Goal: Information Seeking & Learning: Learn about a topic

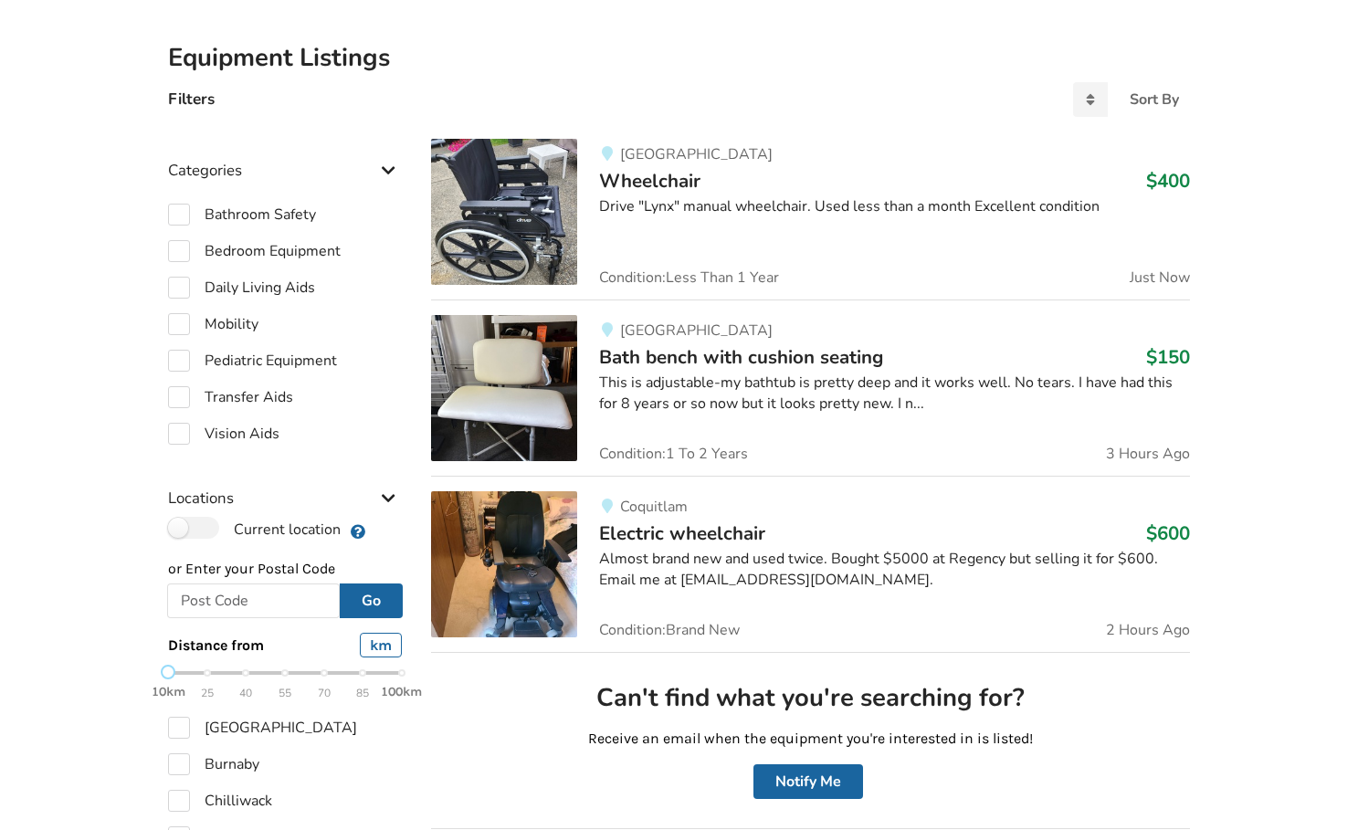
scroll to position [385, 0]
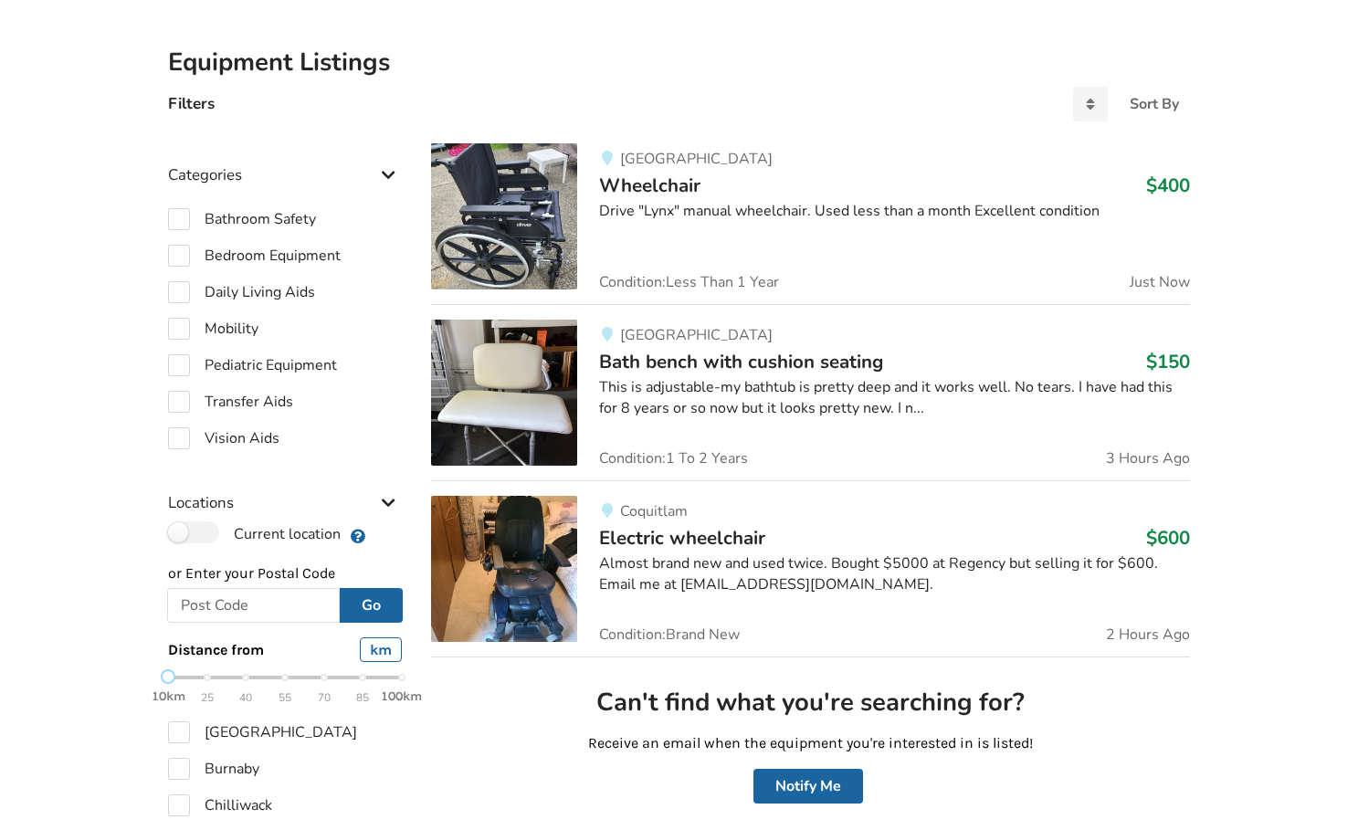
click at [688, 192] on span "Wheelchair" at bounding box center [649, 186] width 101 height 26
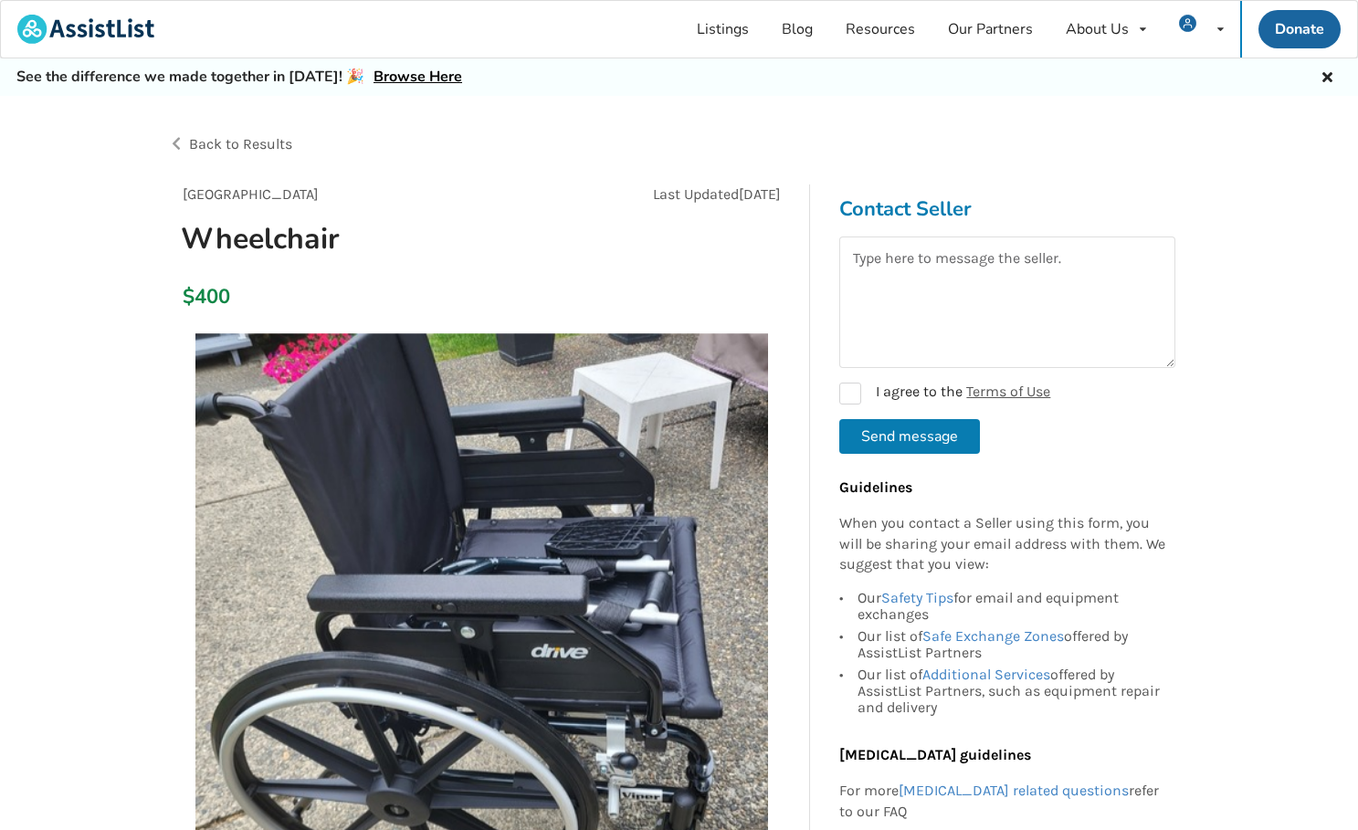
click at [268, 158] on div "Back to Results" at bounding box center [423, 144] width 511 height 51
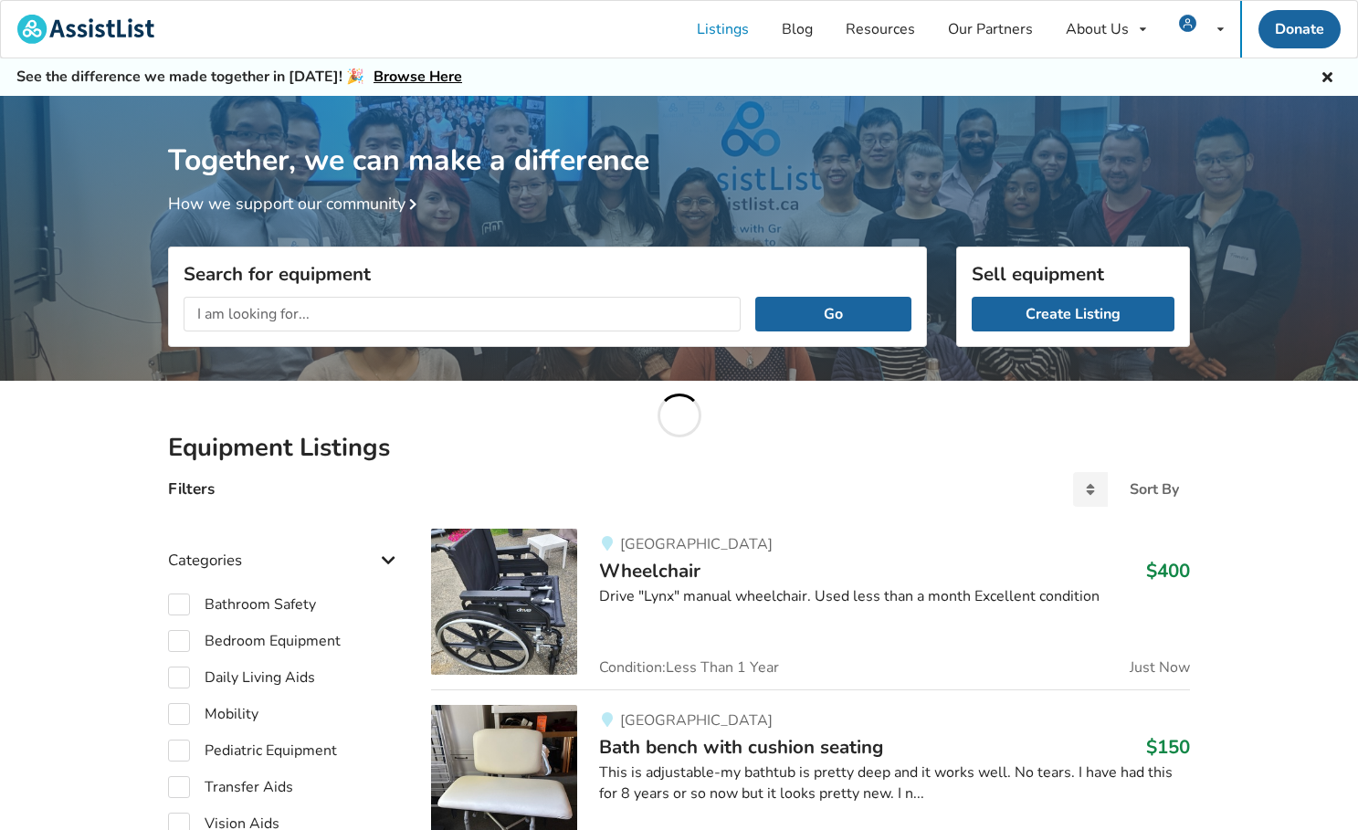
scroll to position [385, 0]
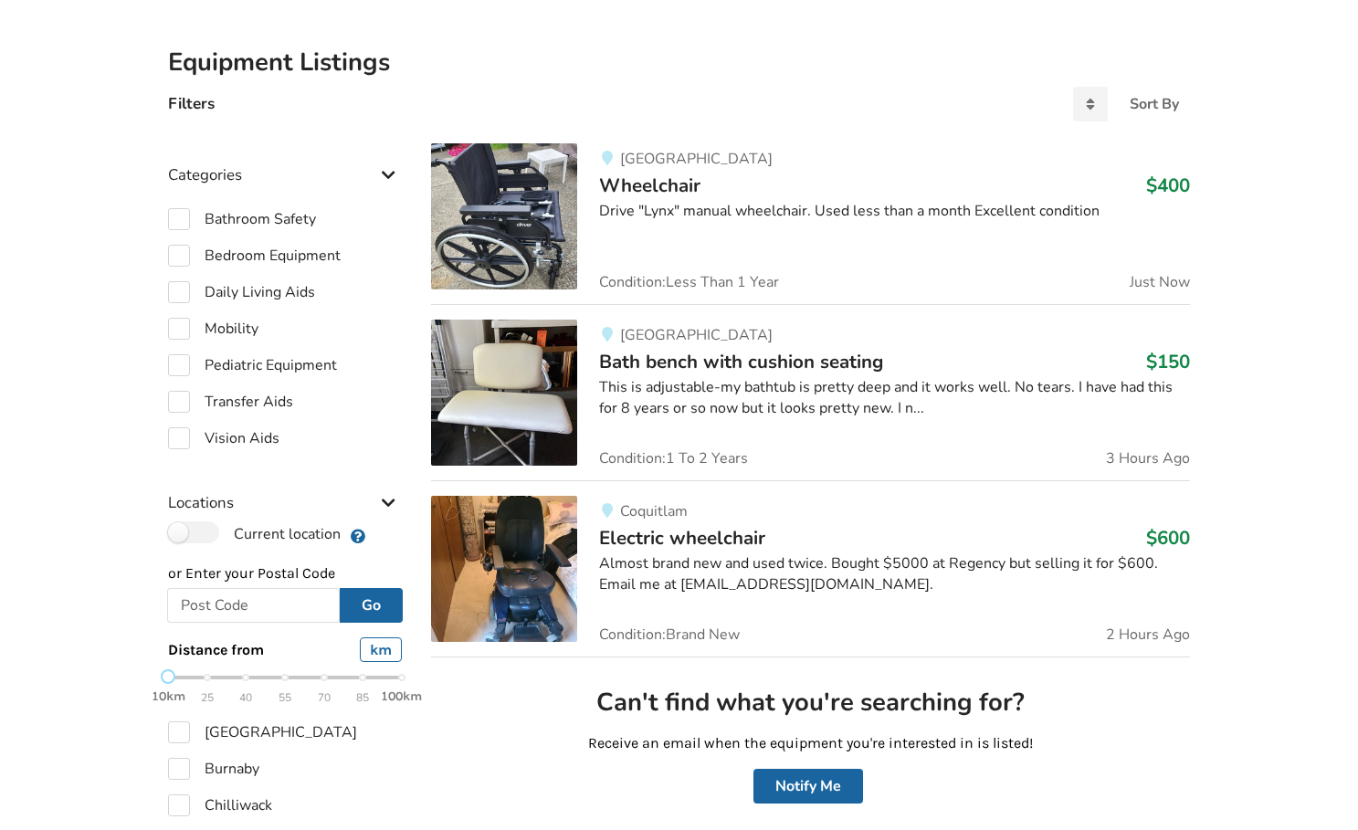
click at [754, 377] on div "This is adjustable-my bathtub is pretty deep and it works well. No tears. I hav…" at bounding box center [894, 398] width 591 height 42
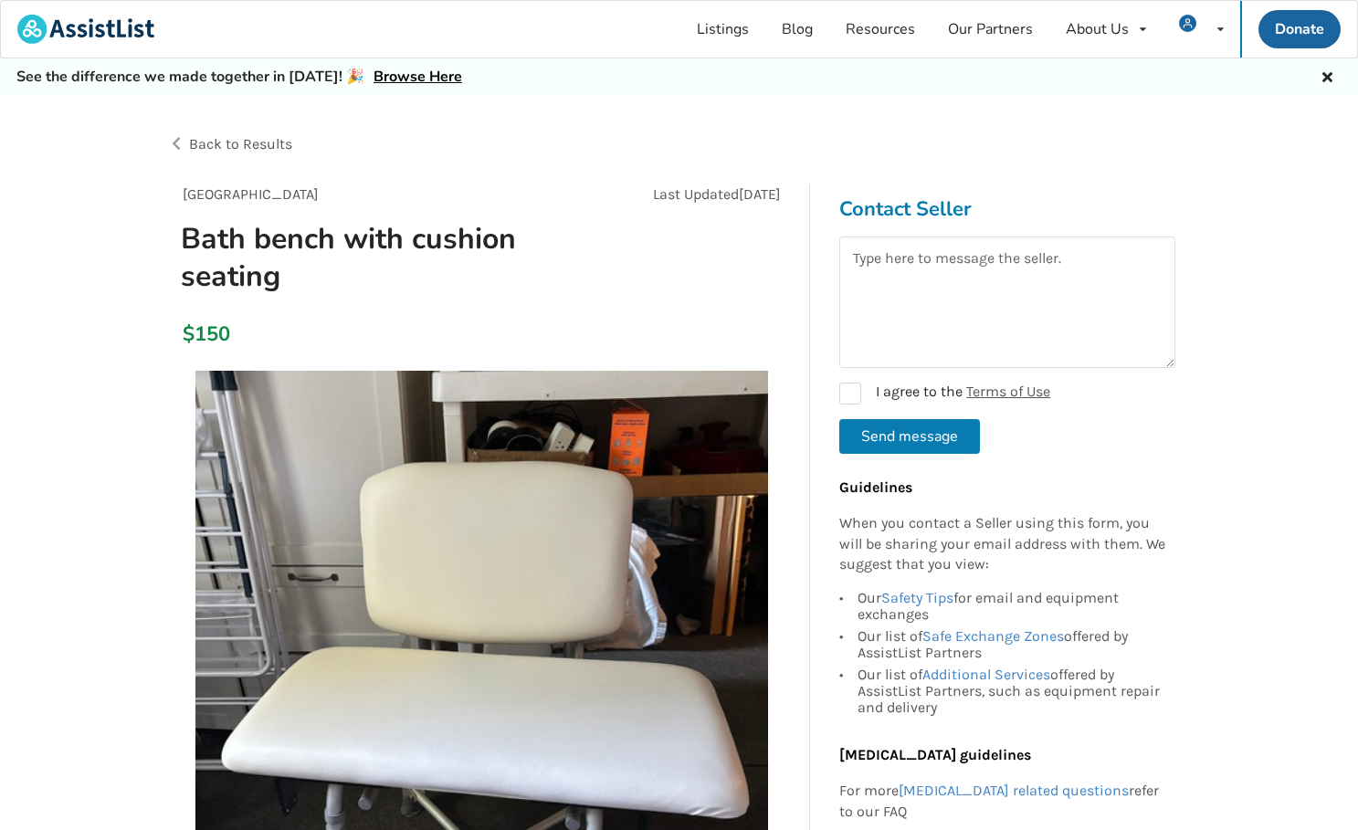
click at [233, 147] on span "Back to Results" at bounding box center [240, 143] width 103 height 17
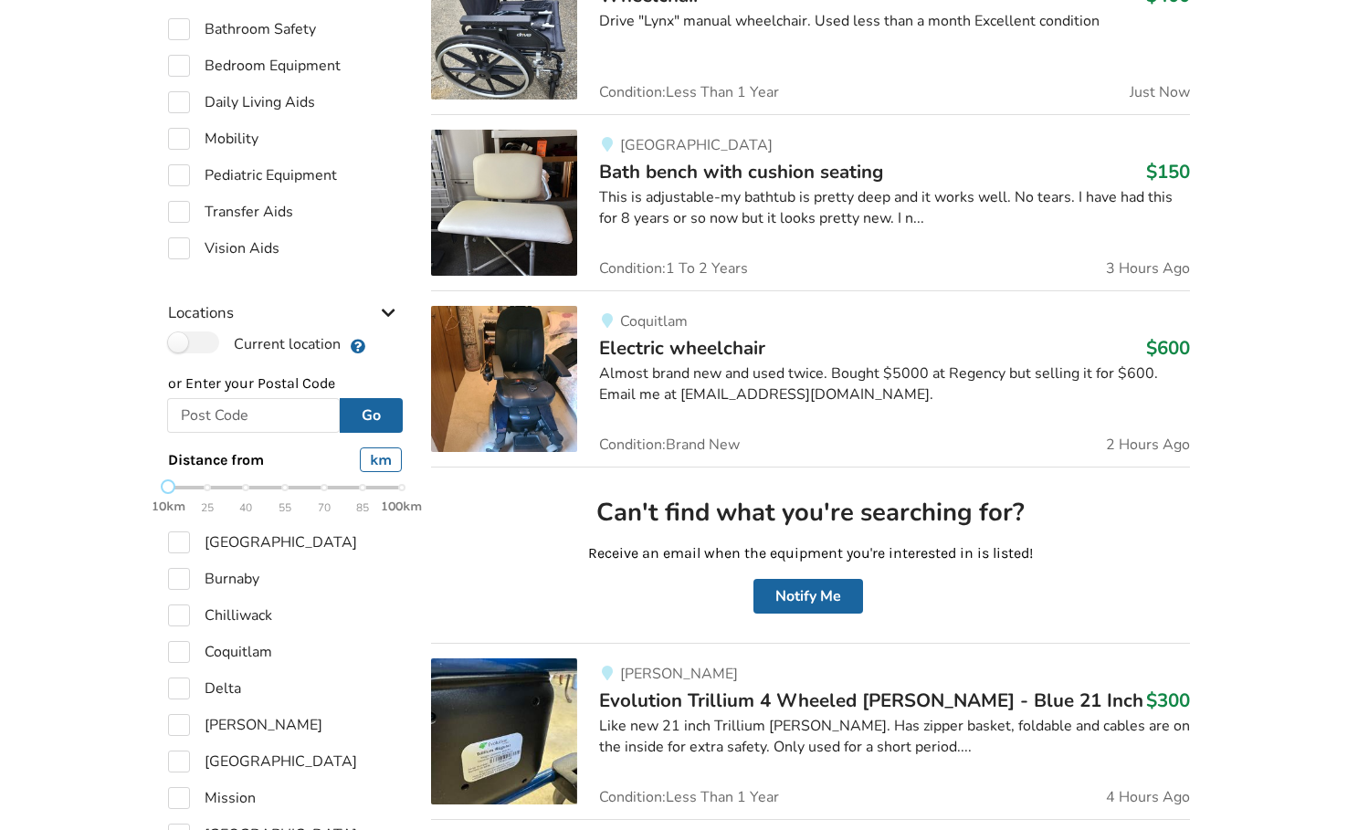
scroll to position [644, 0]
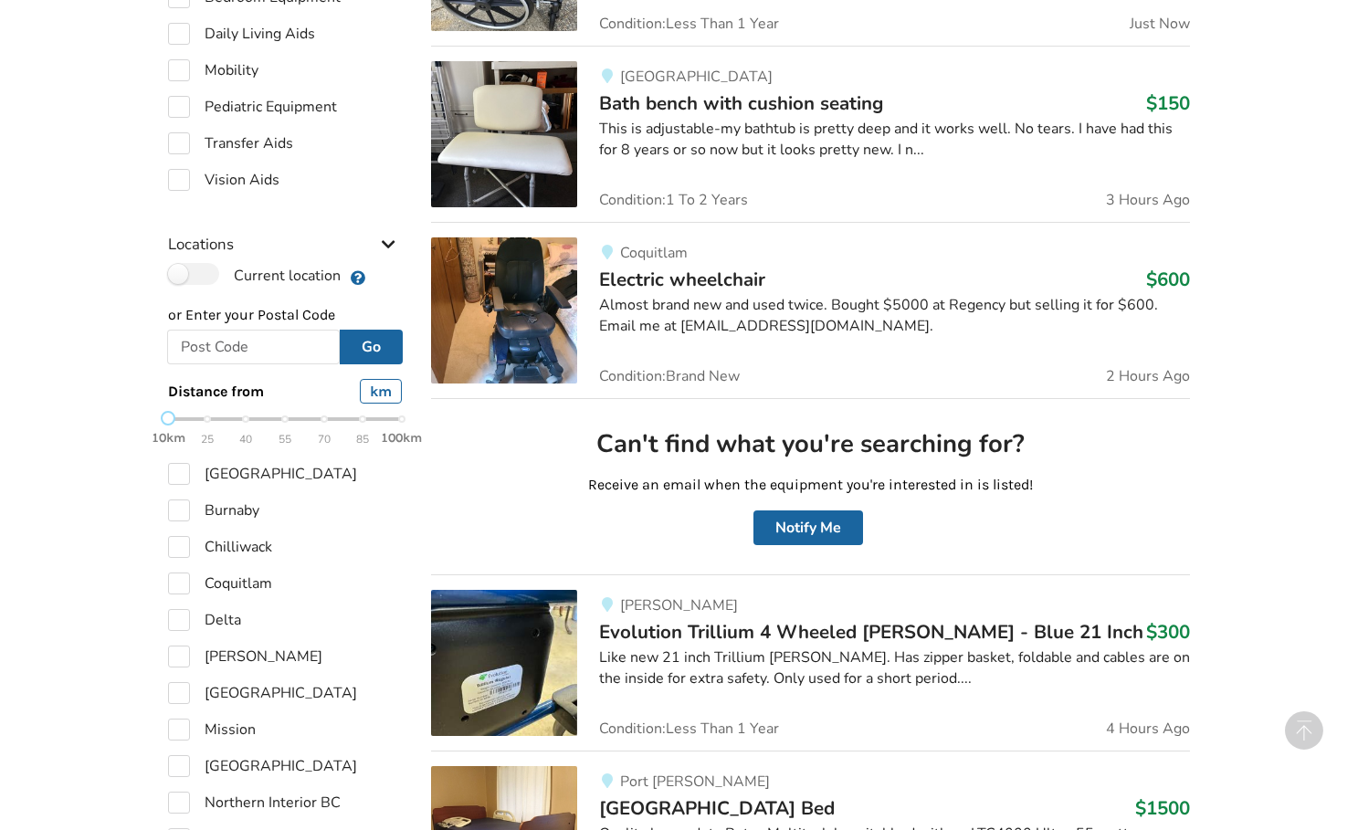
click at [681, 317] on div "Almost brand new and used twice. Bought $5000 at Regency but selling it for $60…" at bounding box center [894, 316] width 591 height 42
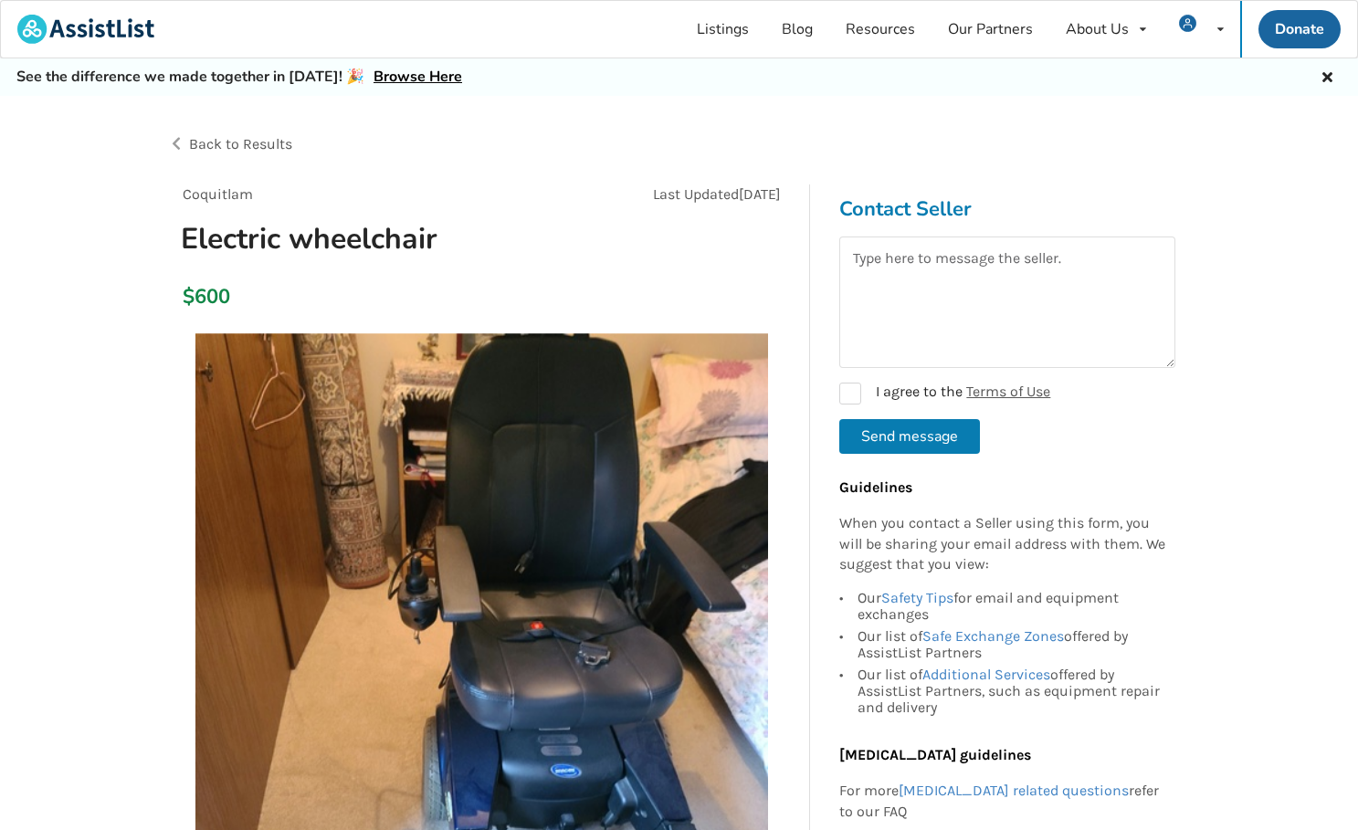
click at [253, 148] on span "Back to Results" at bounding box center [240, 143] width 103 height 17
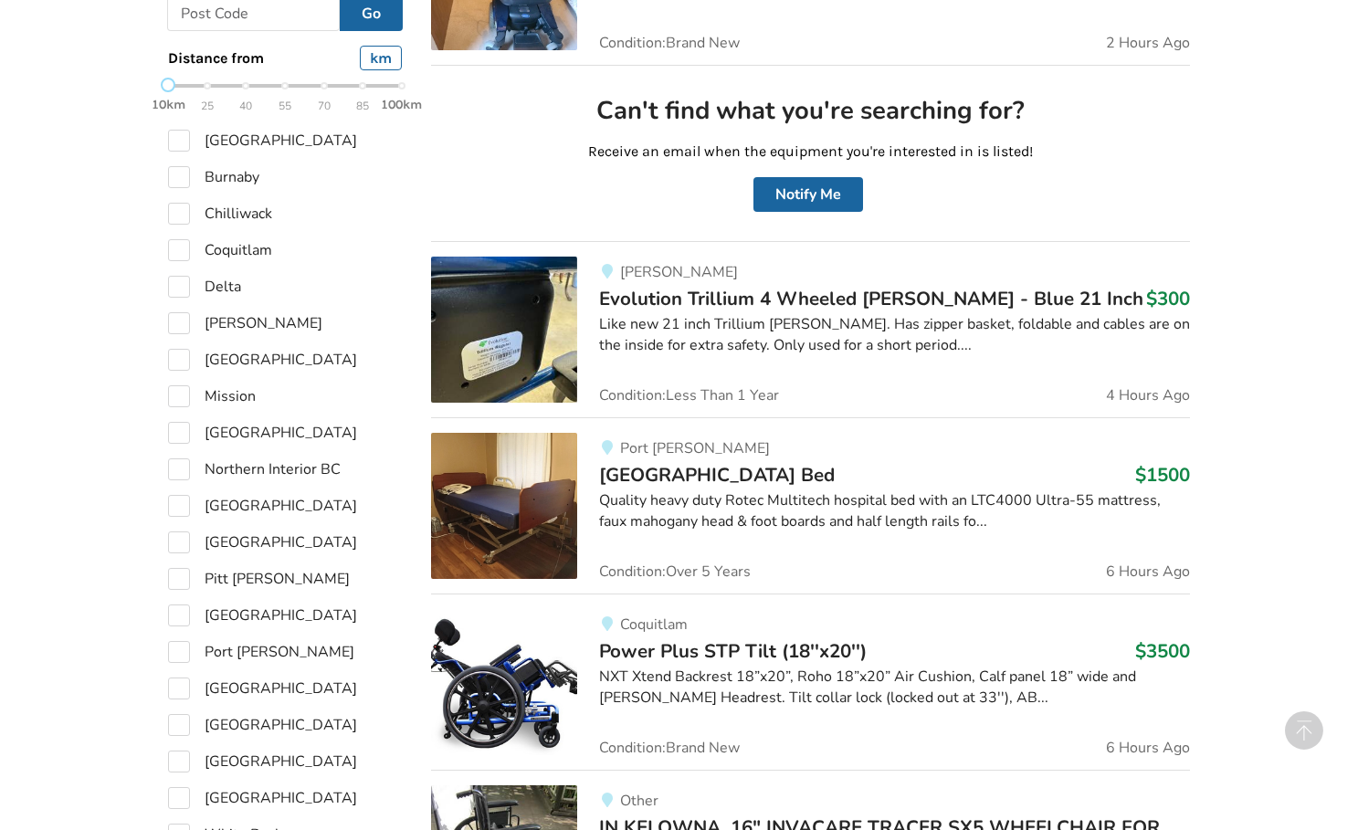
scroll to position [994, 0]
